Goal: Transaction & Acquisition: Purchase product/service

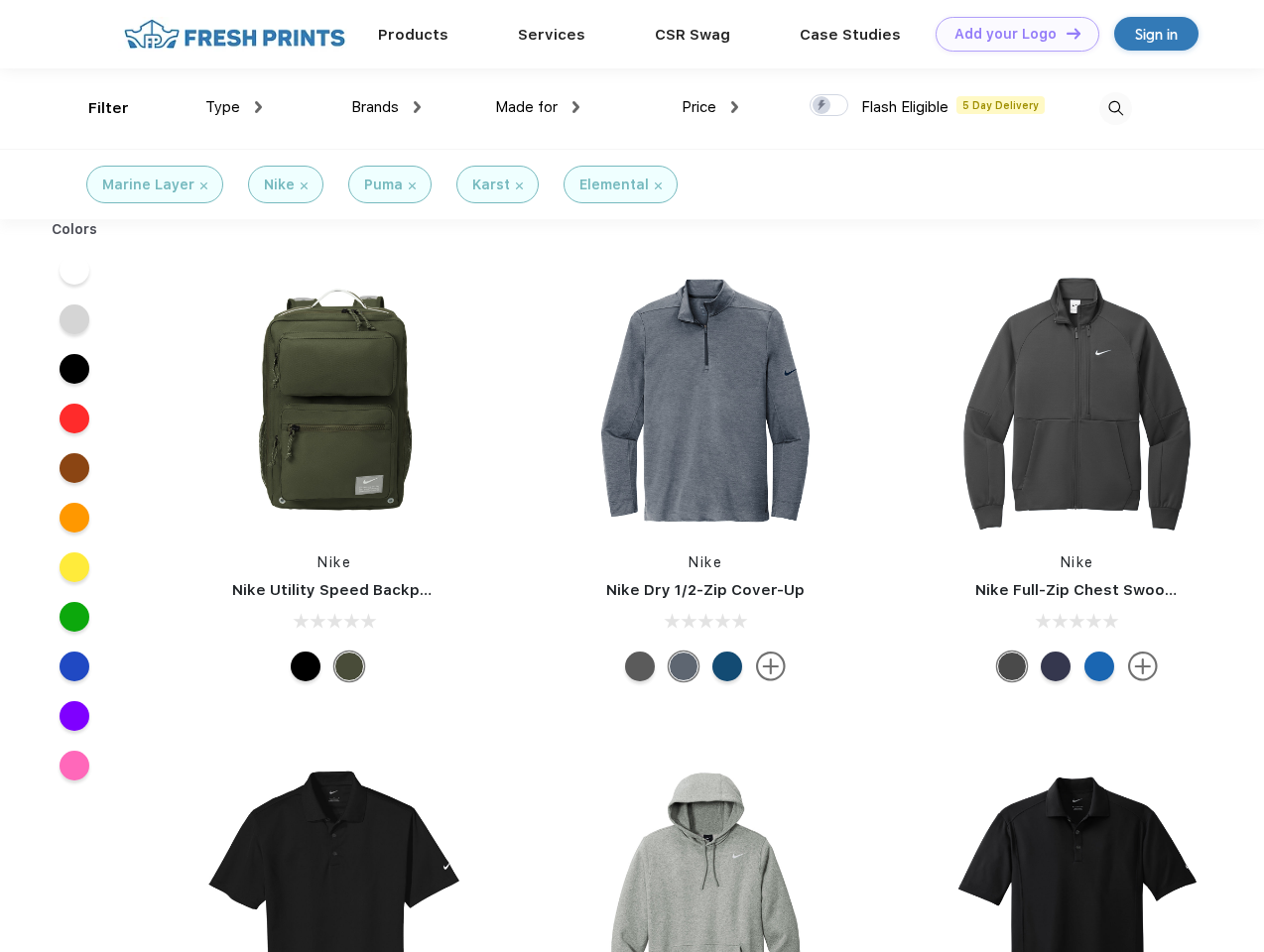
click at [1010, 34] on link "Add your Logo Design Tool" at bounding box center [1017, 34] width 164 height 35
click at [0, 0] on div "Design Tool" at bounding box center [0, 0] width 0 height 0
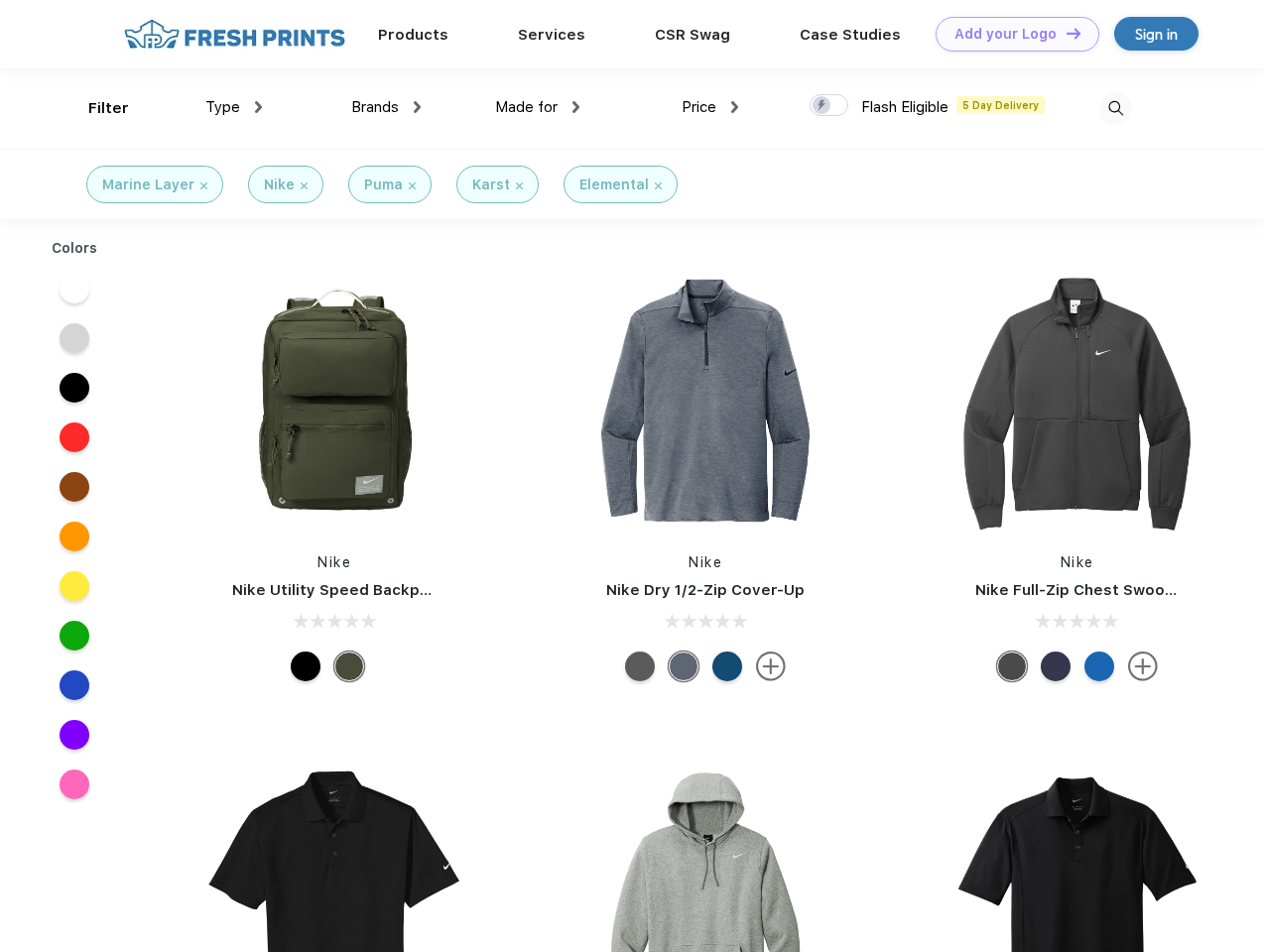
click at [1064, 33] on link "Add your Logo Design Tool" at bounding box center [1017, 34] width 164 height 35
click at [95, 108] on div "Filter" at bounding box center [108, 108] width 41 height 23
click at [235, 107] on span "Type" at bounding box center [223, 107] width 35 height 18
click at [386, 107] on span "Brands" at bounding box center [375, 107] width 48 height 18
click at [538, 107] on span "Made for" at bounding box center [526, 107] width 63 height 18
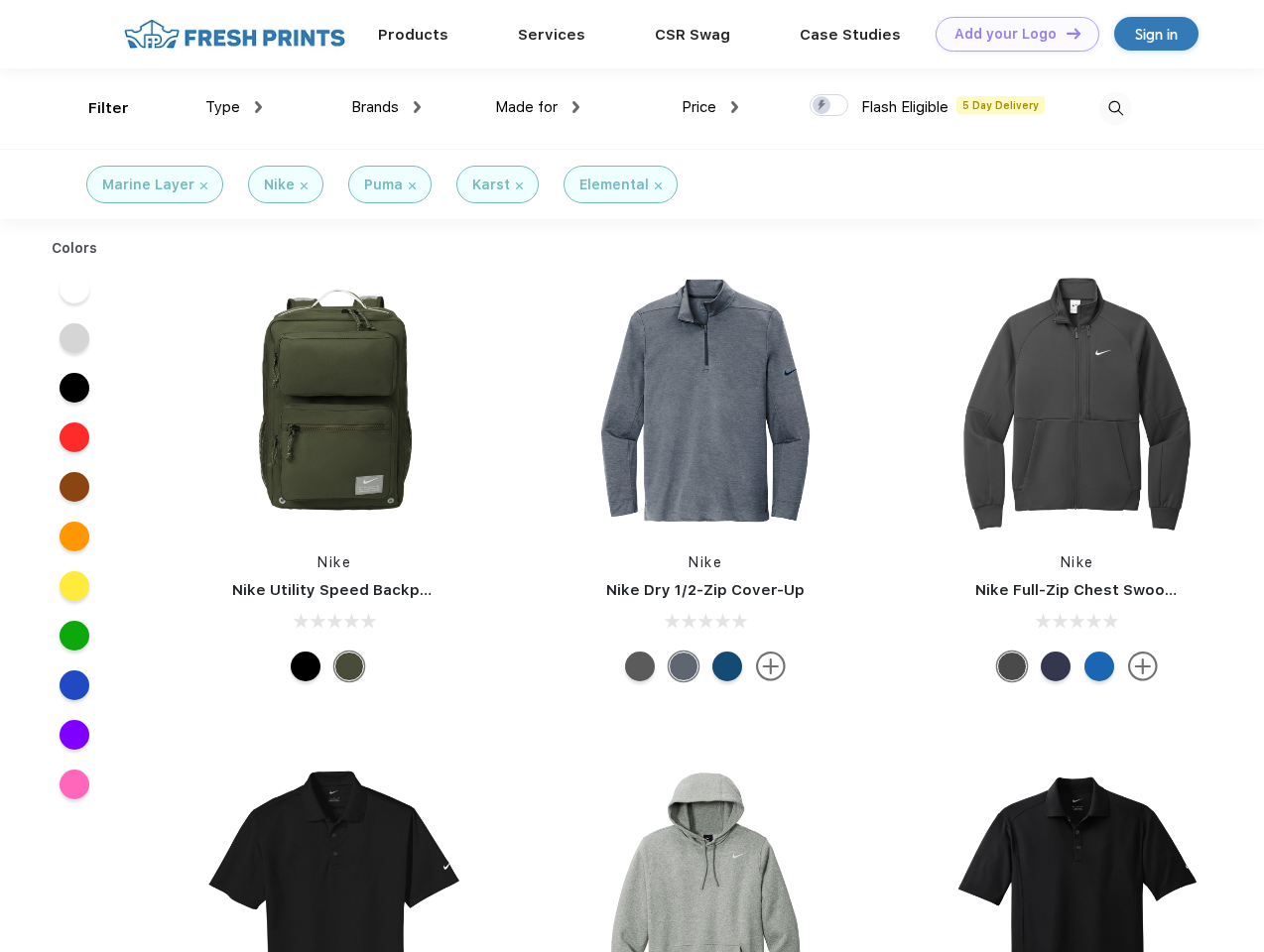
click at [711, 107] on span "Price" at bounding box center [699, 107] width 35 height 18
click at [830, 106] on div at bounding box center [829, 105] width 39 height 22
click at [823, 106] on input "checkbox" at bounding box center [816, 99] width 13 height 13
click at [1115, 108] on img at bounding box center [1115, 108] width 33 height 33
